Goal: Task Accomplishment & Management: Use online tool/utility

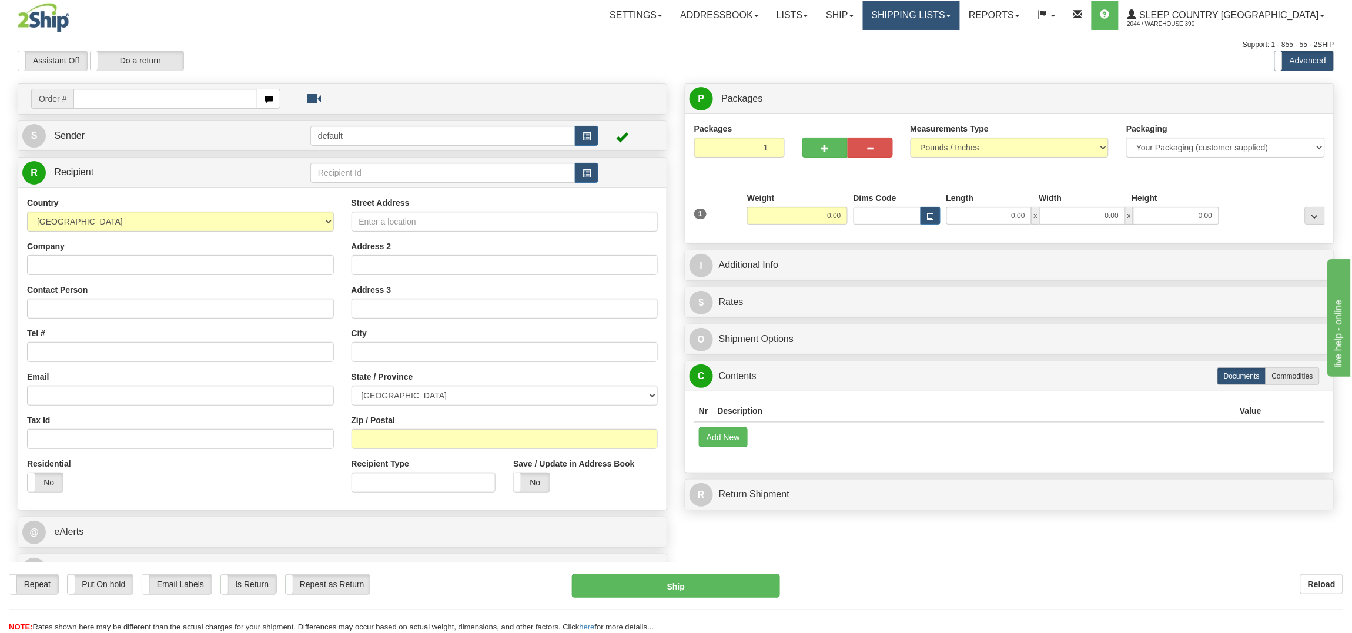
click at [960, 15] on link "Shipping lists" at bounding box center [911, 15] width 97 height 29
click at [925, 39] on span "Current Shipments" at bounding box center [891, 40] width 69 height 9
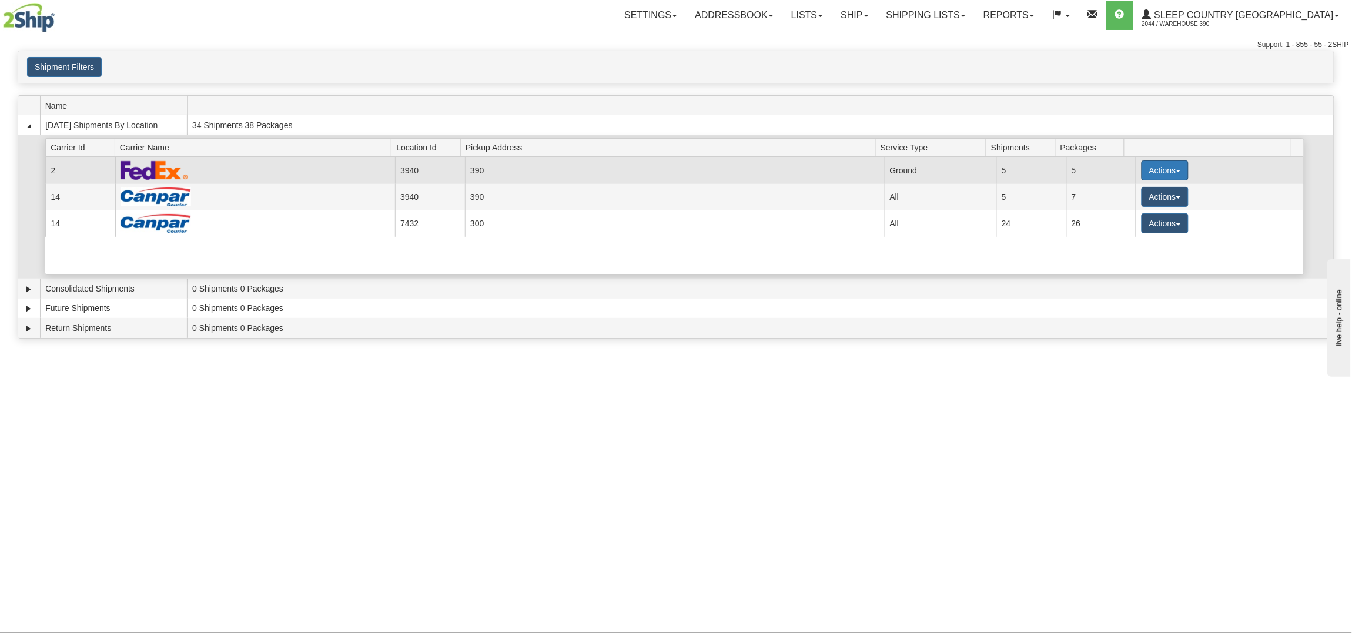
click at [1156, 172] on button "Actions" at bounding box center [1165, 171] width 47 height 20
click at [1118, 206] on span "Close" at bounding box center [1119, 207] width 27 height 8
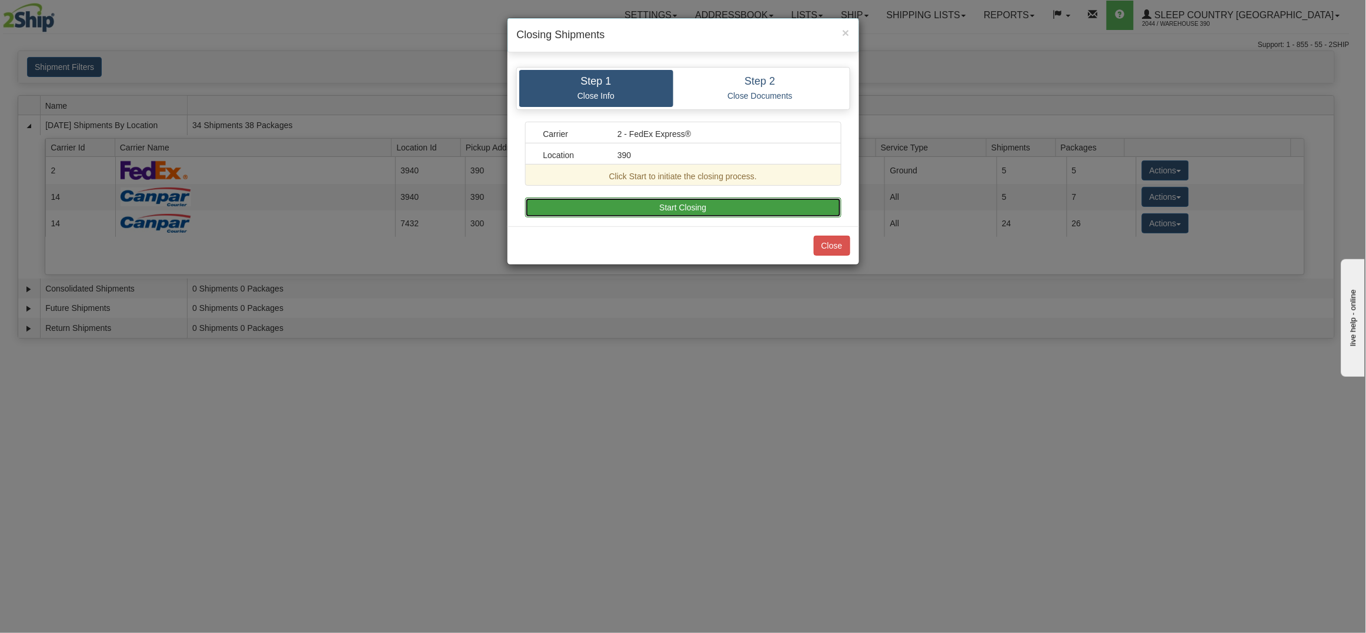
click at [694, 203] on button "Start Closing" at bounding box center [683, 208] width 316 height 20
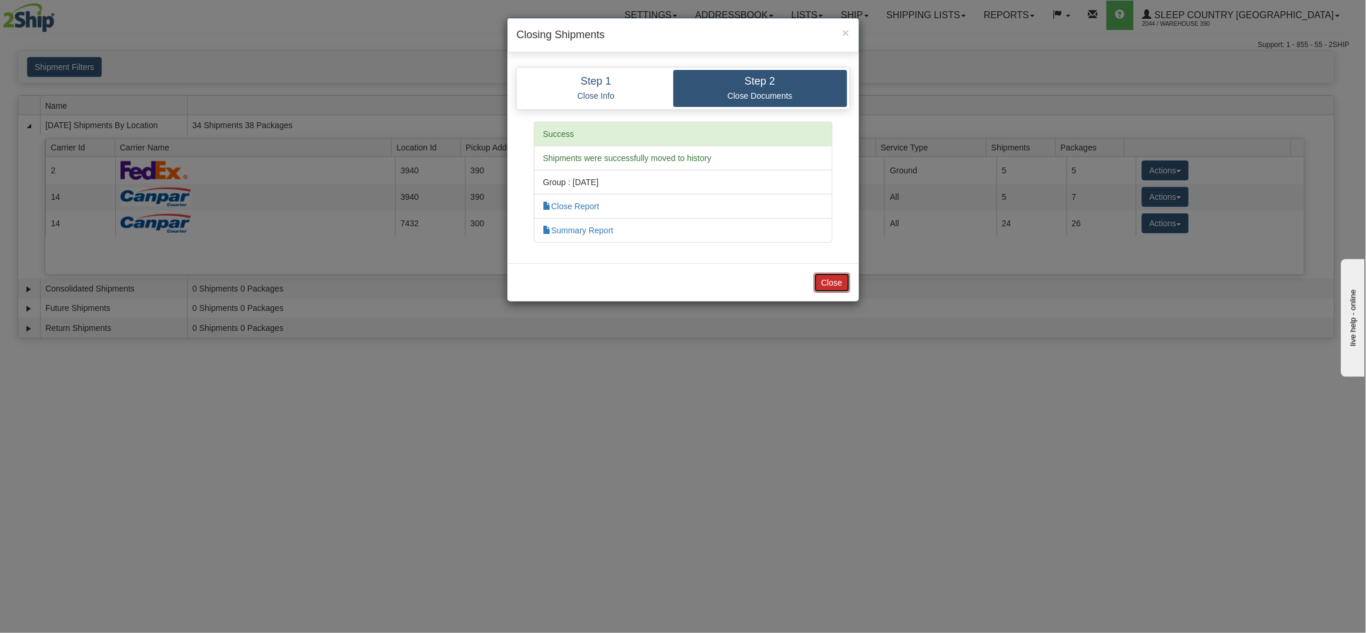
drag, startPoint x: 836, startPoint y: 277, endPoint x: 831, endPoint y: 283, distance: 7.7
click at [831, 283] on button "Close" at bounding box center [832, 283] width 36 height 20
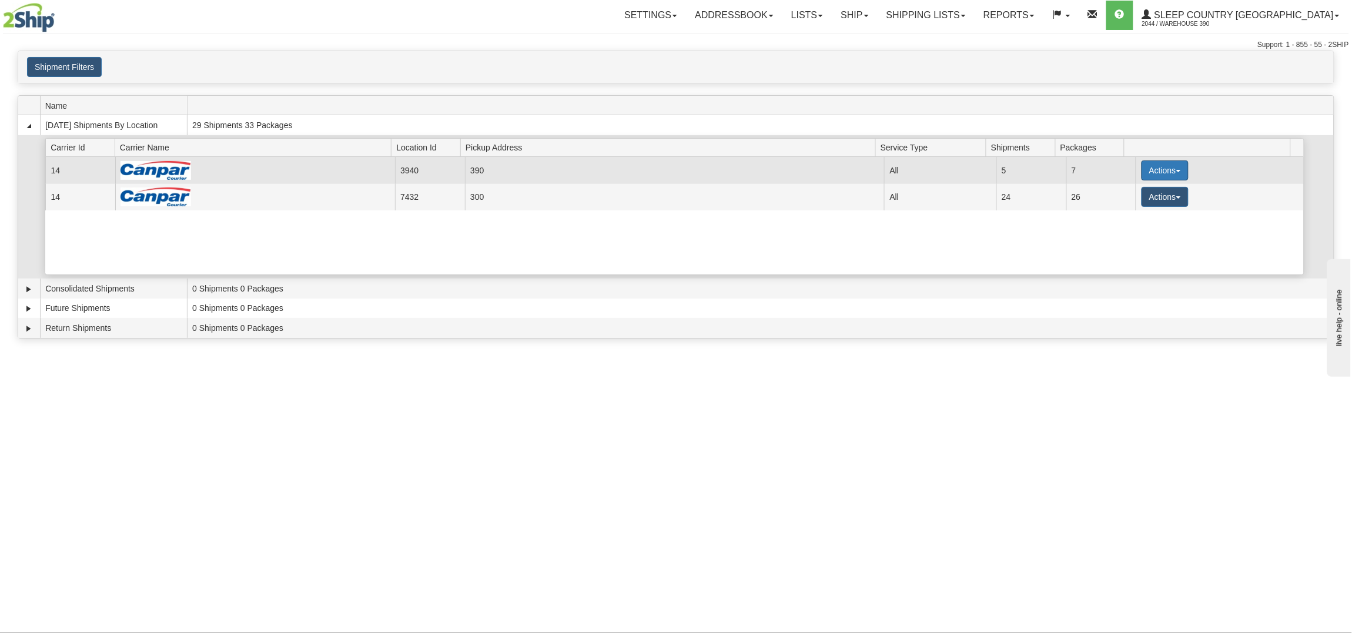
click at [1154, 165] on button "Actions" at bounding box center [1165, 171] width 47 height 20
click at [1117, 209] on span "Close" at bounding box center [1119, 207] width 27 height 8
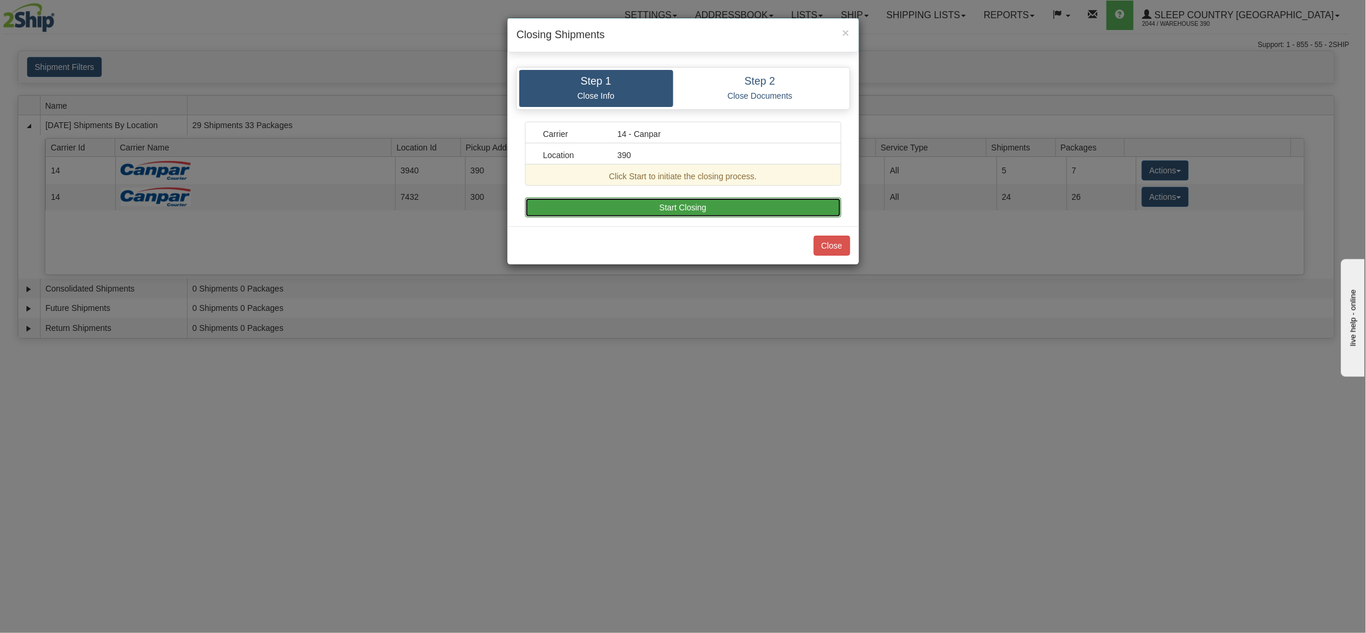
click at [711, 201] on button "Start Closing" at bounding box center [683, 208] width 316 height 20
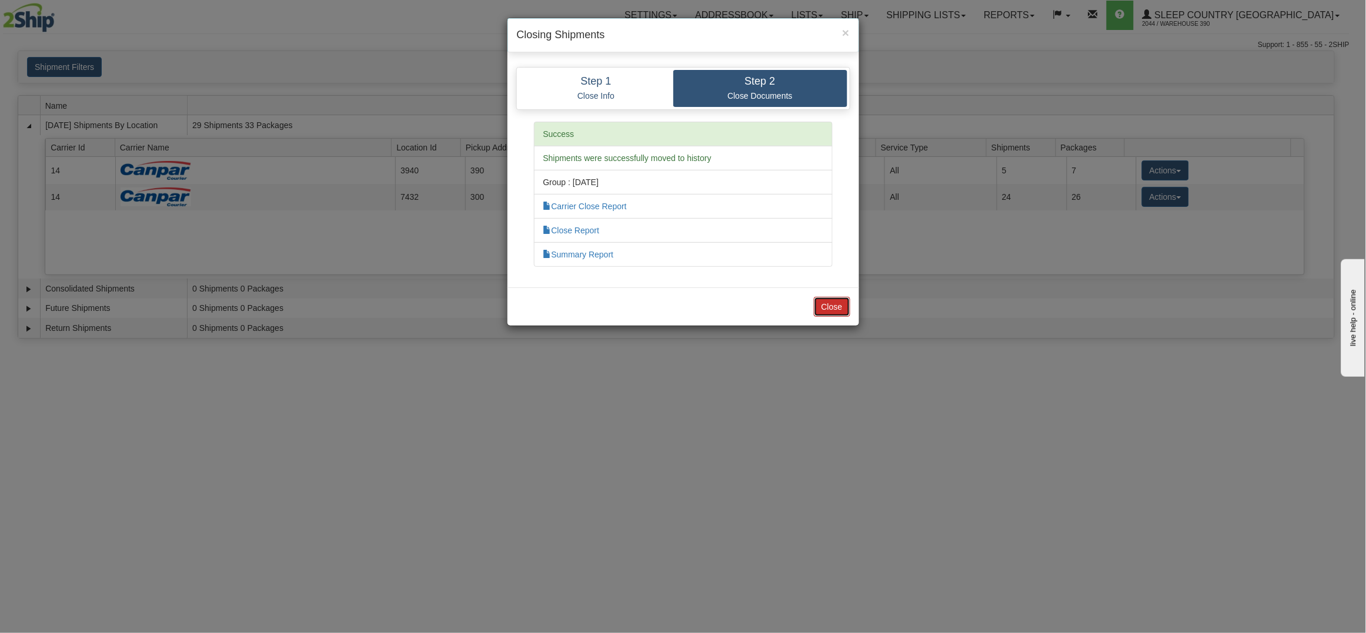
click at [842, 303] on button "Close" at bounding box center [832, 307] width 36 height 20
